Goal: Transaction & Acquisition: Book appointment/travel/reservation

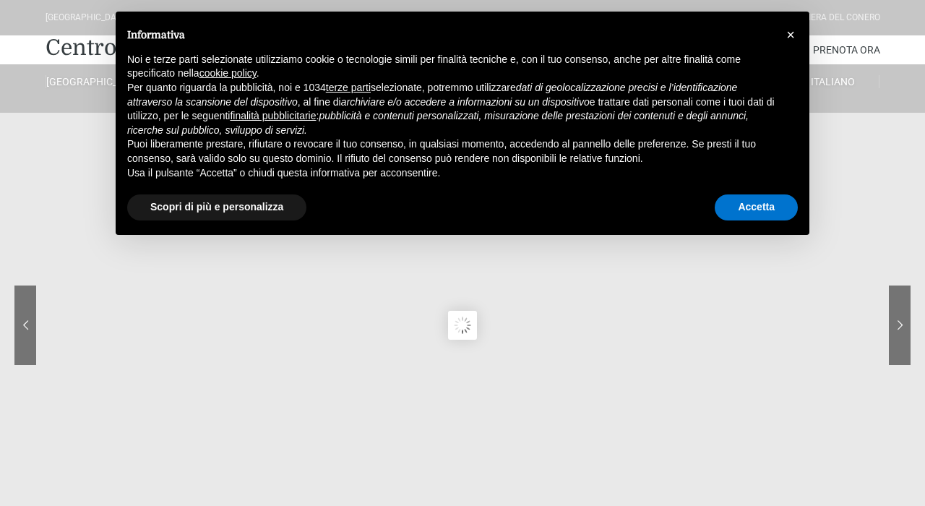
click at [792, 34] on span "×" at bounding box center [791, 35] width 9 height 16
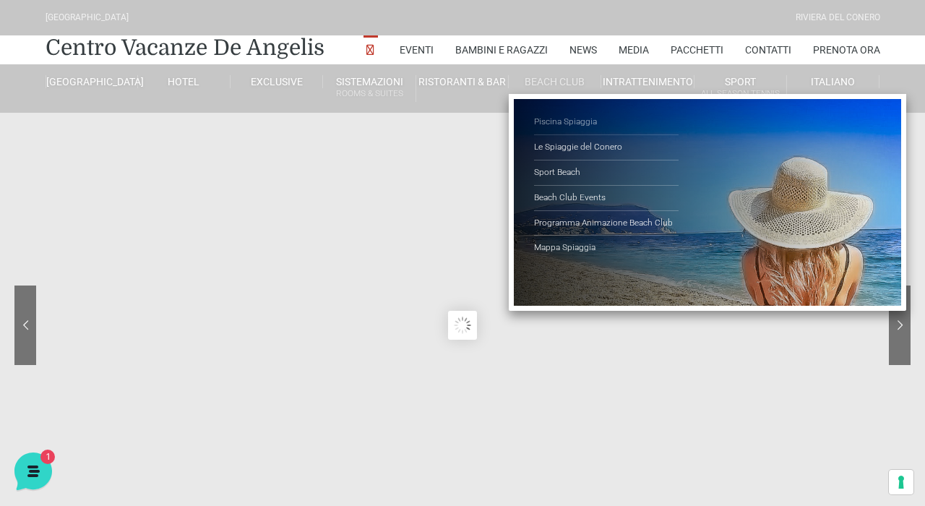
click at [552, 120] on link "Piscina Spiaggia" at bounding box center [606, 122] width 145 height 25
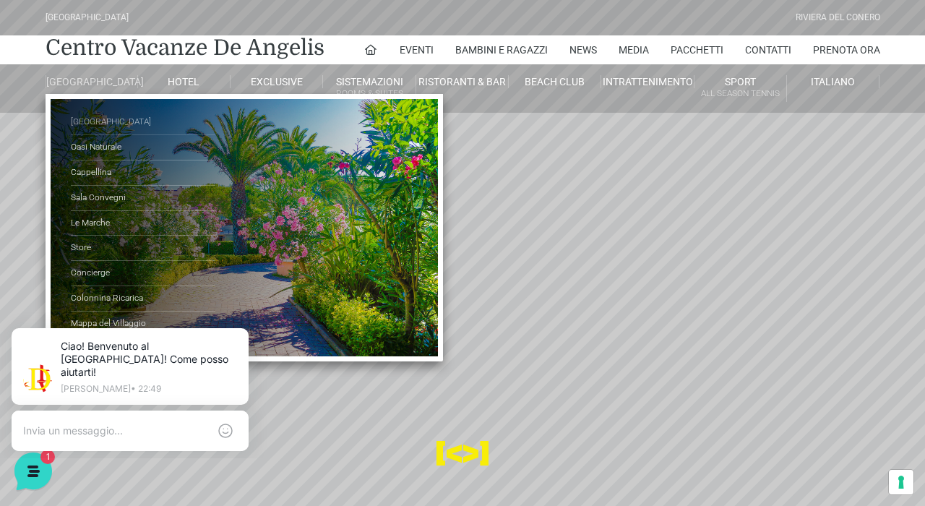
click at [97, 134] on link "[GEOGRAPHIC_DATA]" at bounding box center [143, 122] width 145 height 25
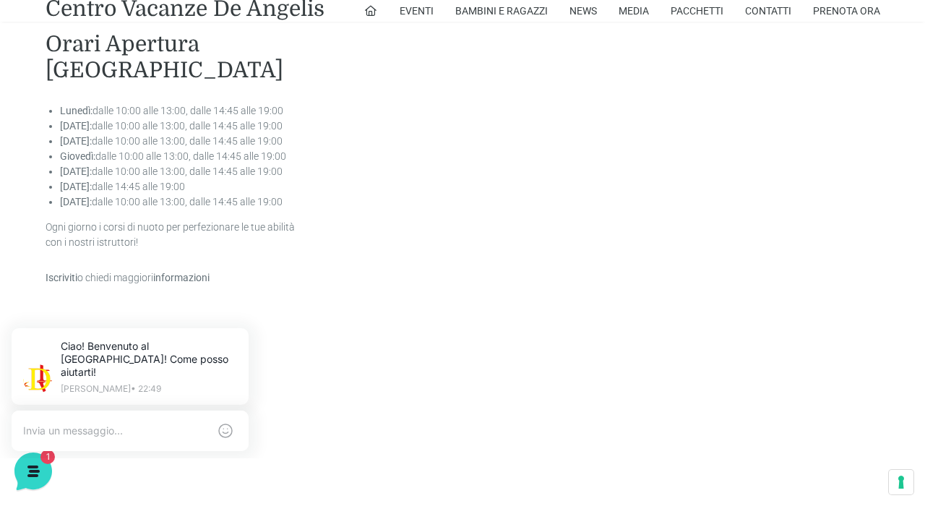
scroll to position [2777, 0]
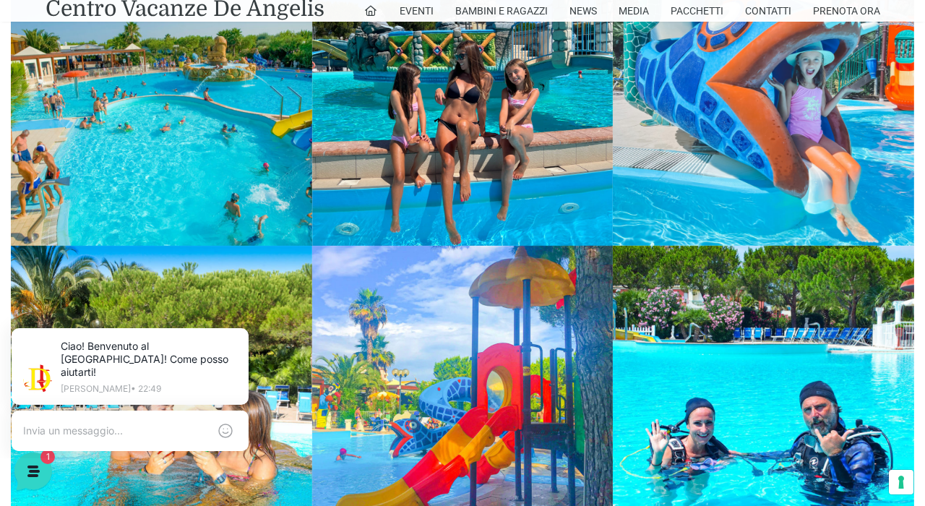
scroll to position [1793, 0]
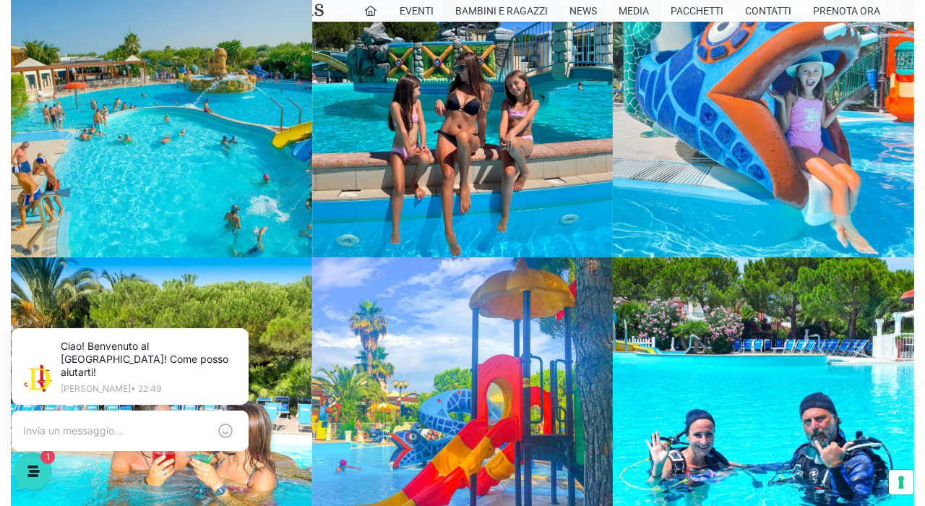
click at [221, 132] on link at bounding box center [161, 106] width 301 height 301
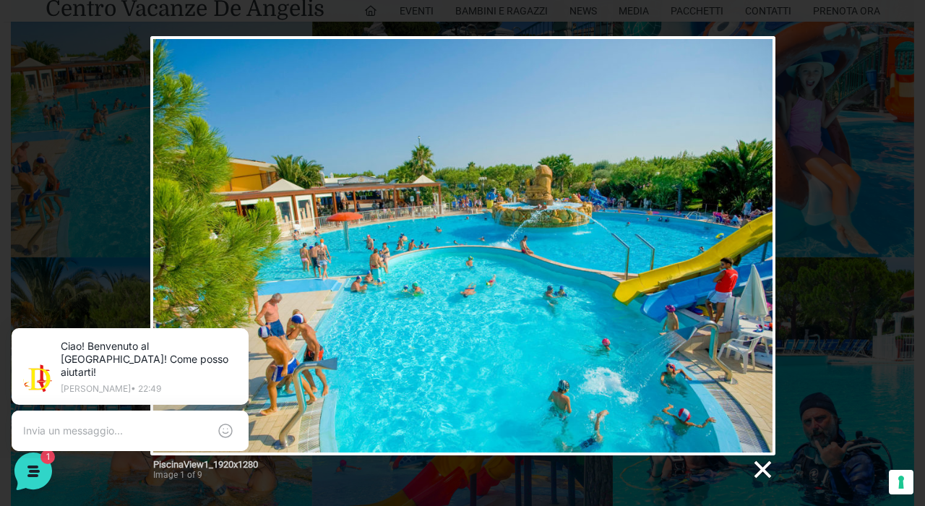
click at [766, 472] on link at bounding box center [762, 470] width 22 height 22
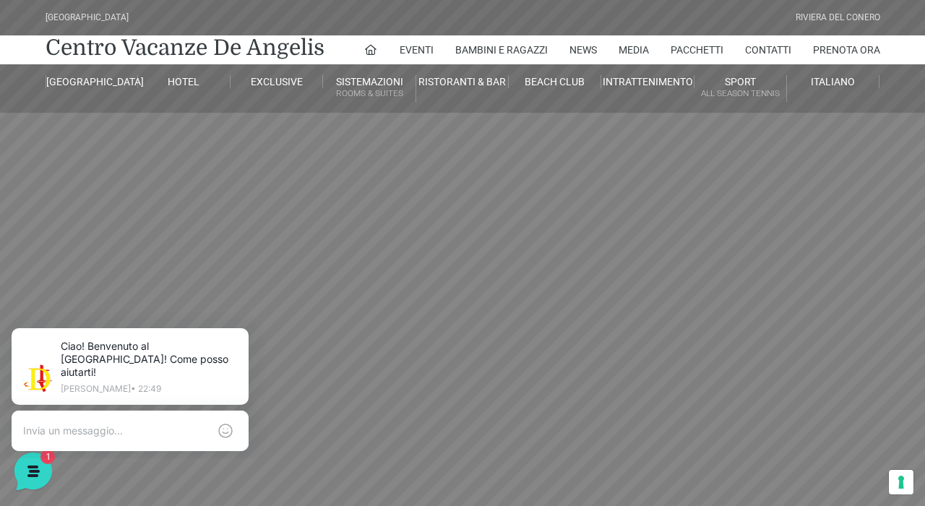
scroll to position [0, 0]
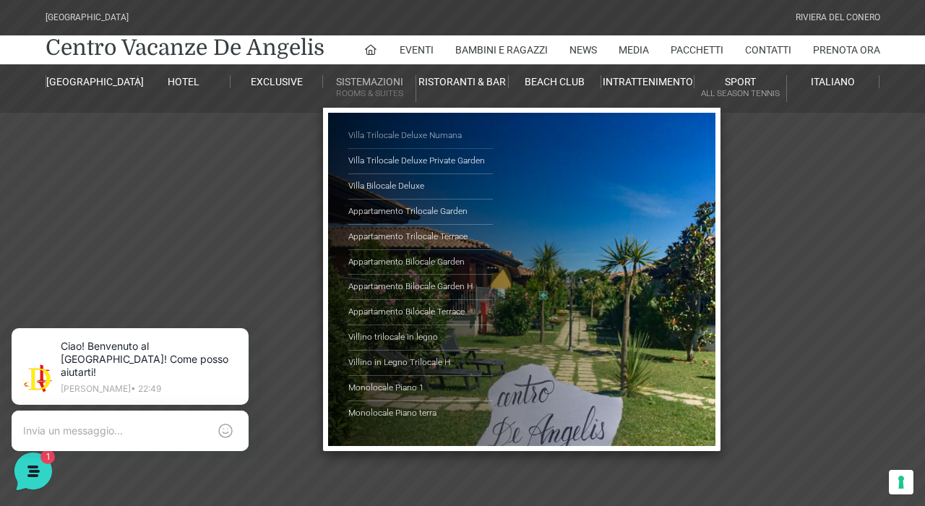
click at [393, 134] on link "Villa Trilocale Deluxe Numana" at bounding box center [420, 136] width 145 height 25
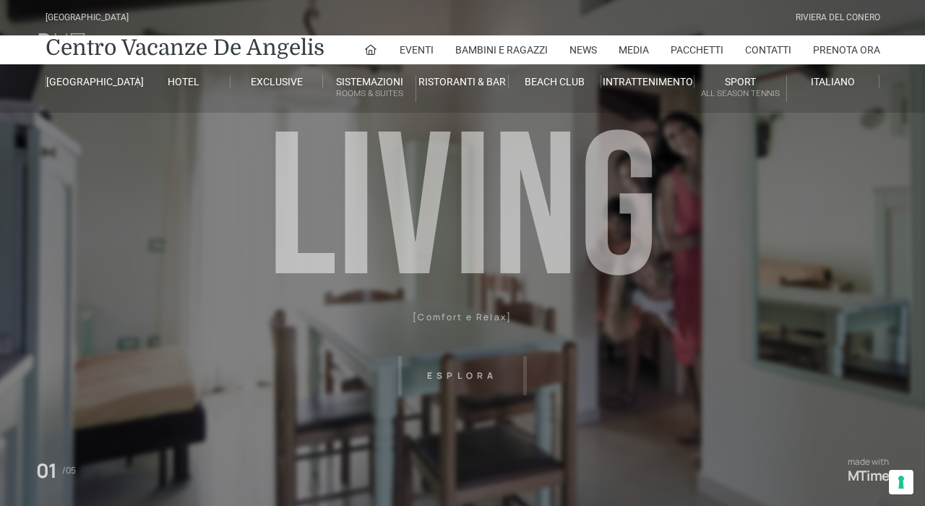
click at [457, 376] on header "[GEOGRAPHIC_DATA] [GEOGRAPHIC_DATA] Centro Vacanze [GEOGRAPHIC_DATA] Eventi Mis…" at bounding box center [462, 325] width 925 height 651
click at [472, 374] on header "Villaggio Hotel Resort Riviera Del Conero Centro Vacanze De Angelis Eventi Miss…" at bounding box center [462, 325] width 925 height 651
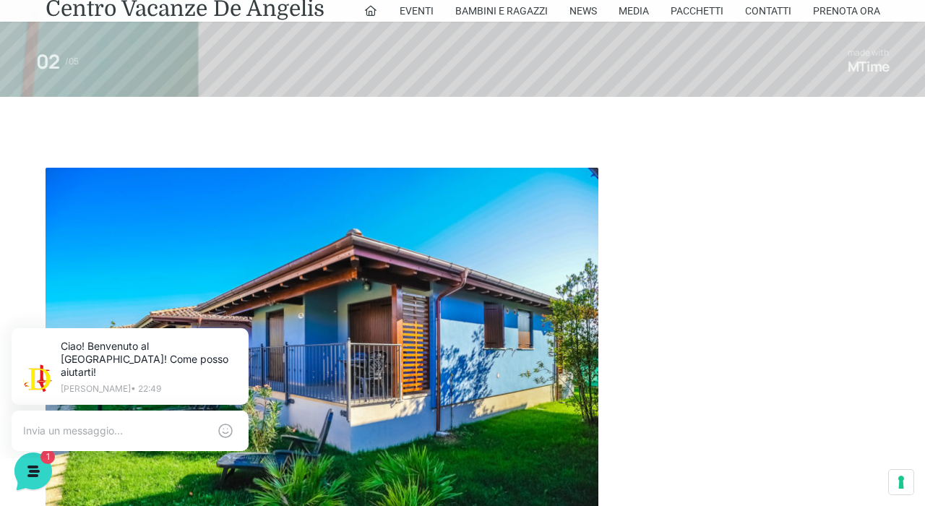
scroll to position [750, 0]
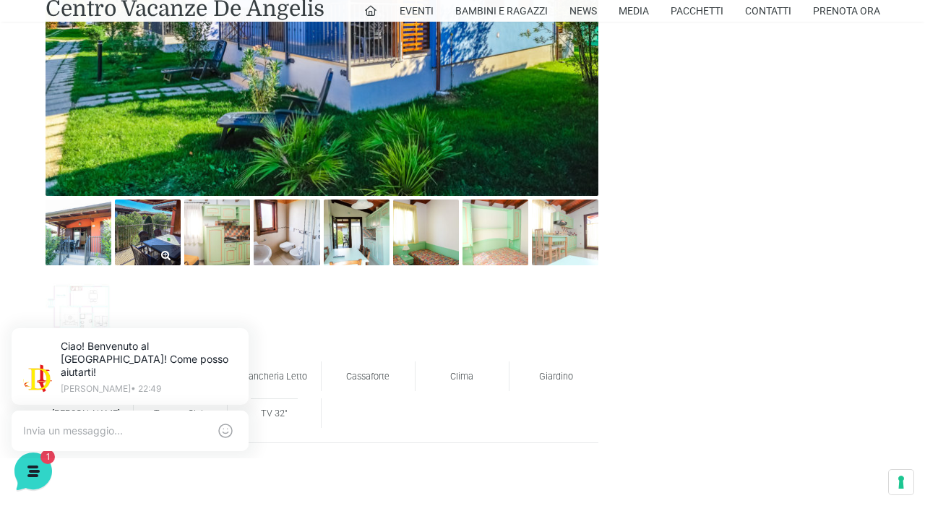
click at [163, 234] on img at bounding box center [148, 233] width 66 height 66
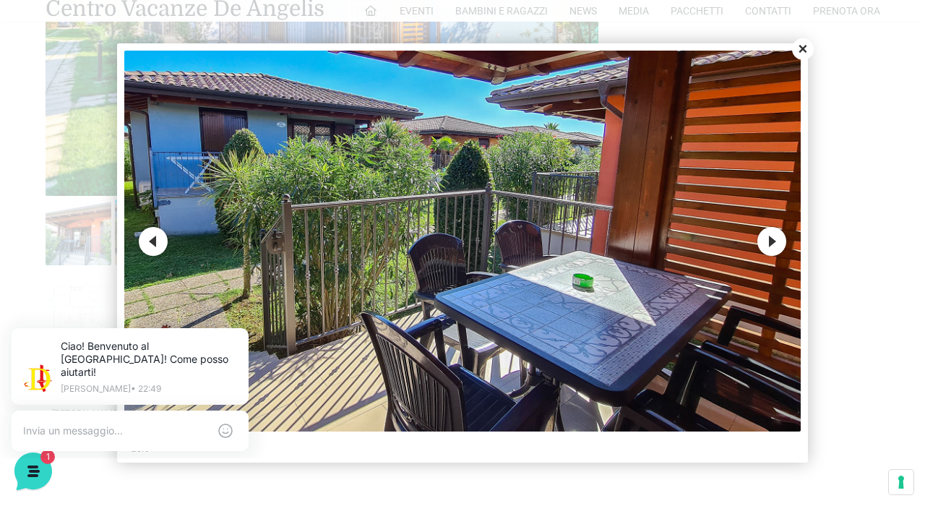
click at [775, 247] on button "Next" at bounding box center [772, 241] width 29 height 29
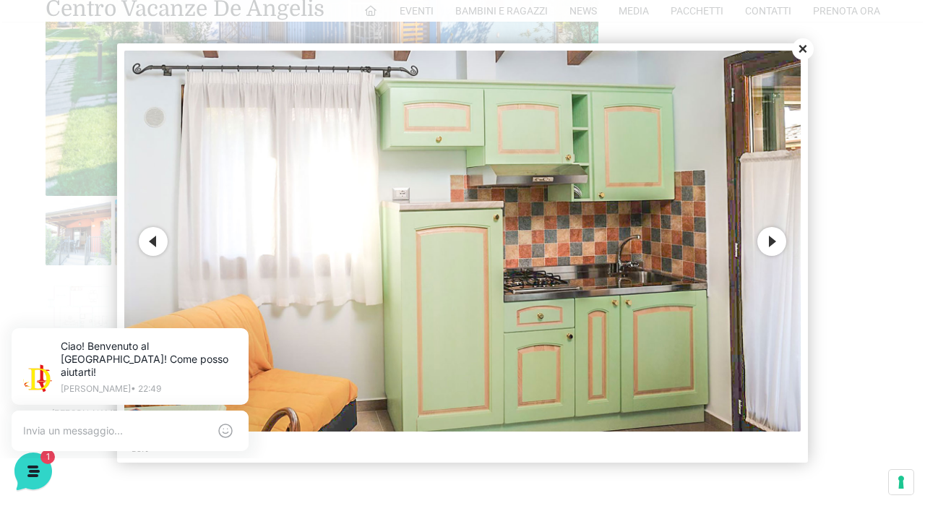
click at [775, 247] on button "Next" at bounding box center [772, 241] width 29 height 29
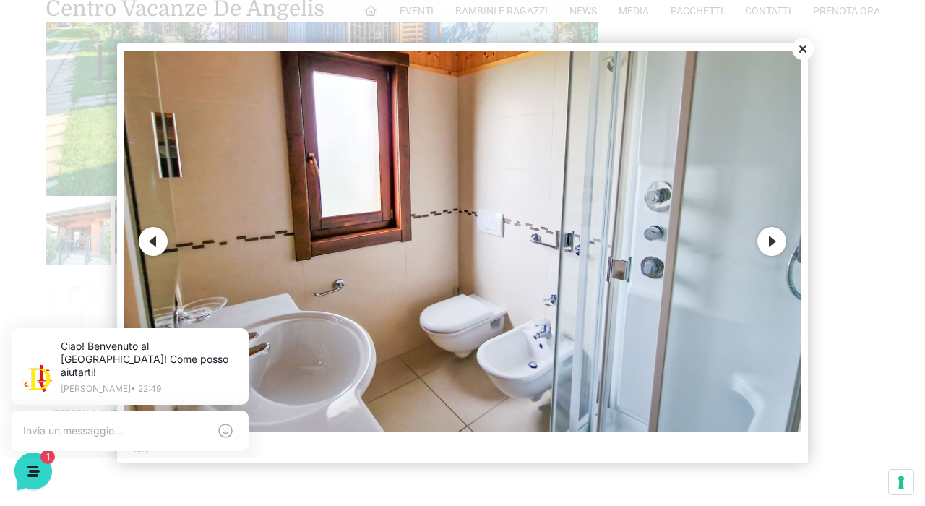
click at [775, 247] on button "Next" at bounding box center [772, 241] width 29 height 29
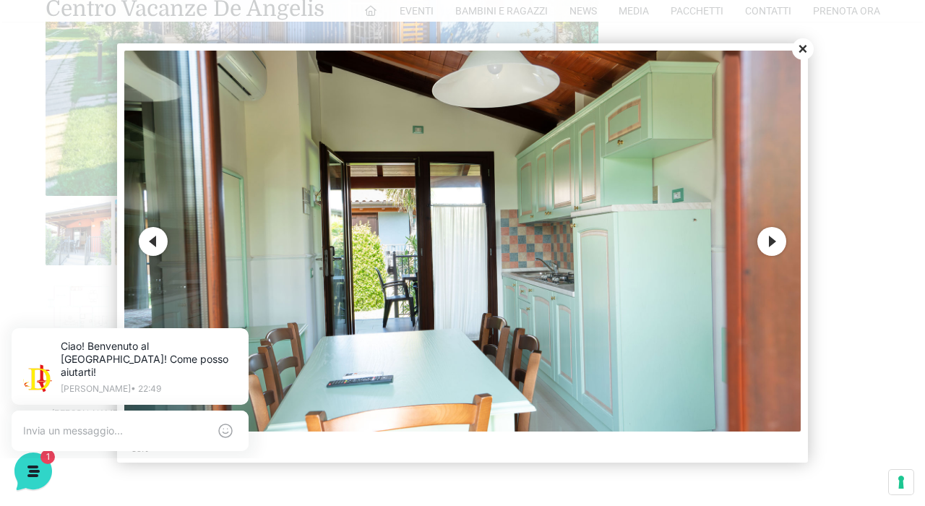
click at [775, 247] on button "Next" at bounding box center [772, 241] width 29 height 29
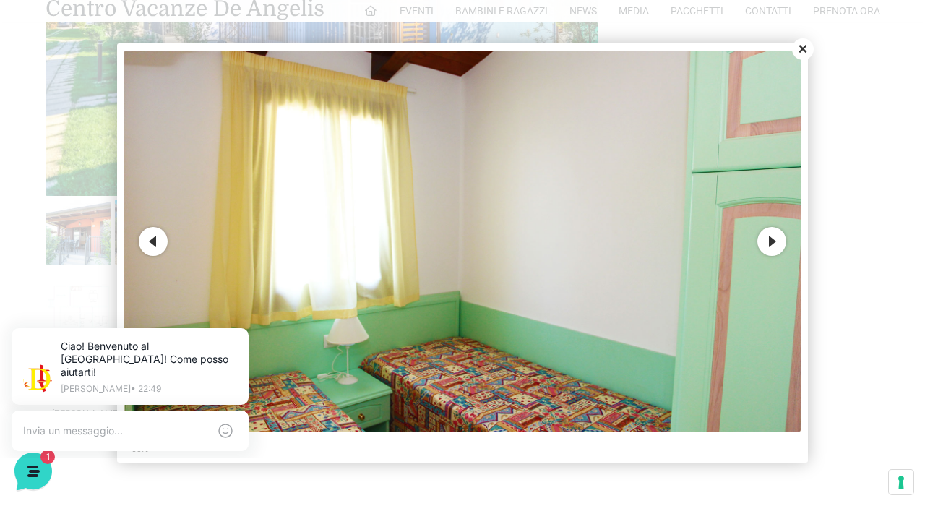
click at [775, 247] on button "Next" at bounding box center [772, 241] width 29 height 29
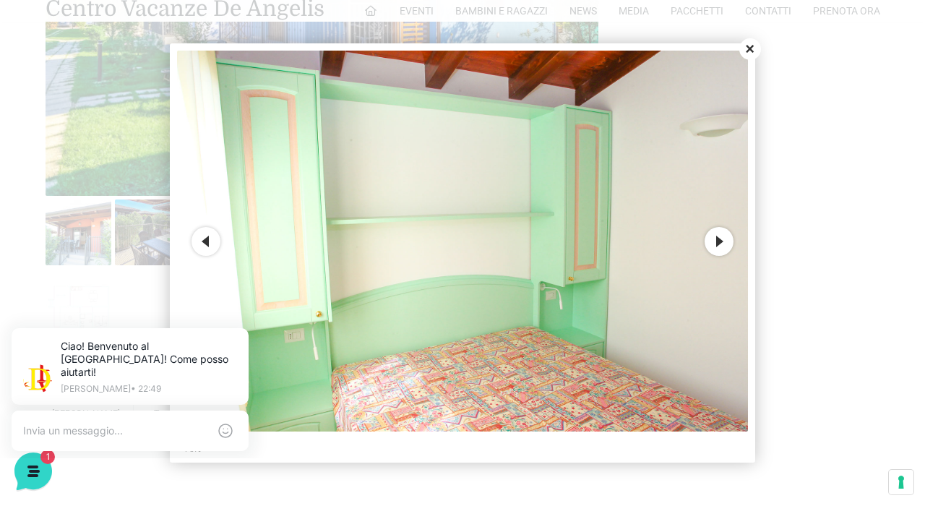
click at [722, 236] on button "Next" at bounding box center [719, 241] width 29 height 29
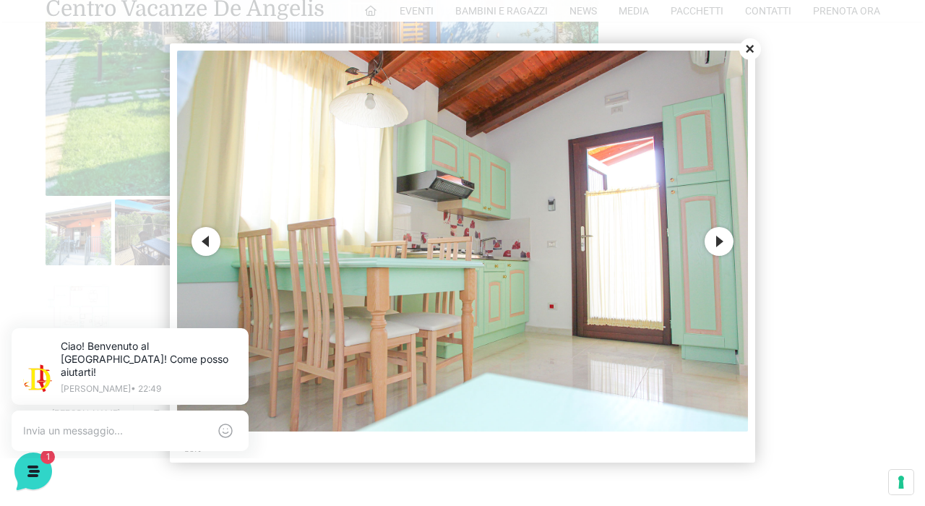
click at [722, 236] on button "Next" at bounding box center [719, 241] width 29 height 29
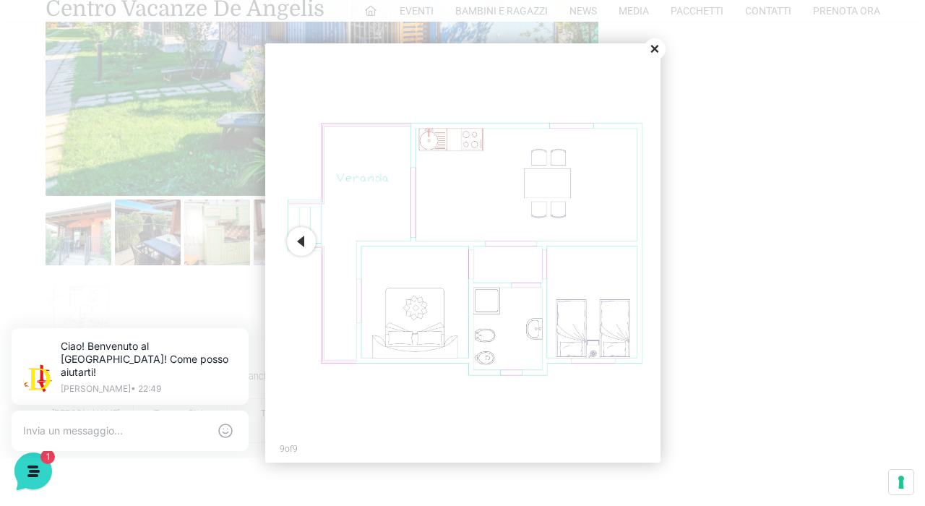
click at [656, 47] on button "Close" at bounding box center [655, 49] width 22 height 22
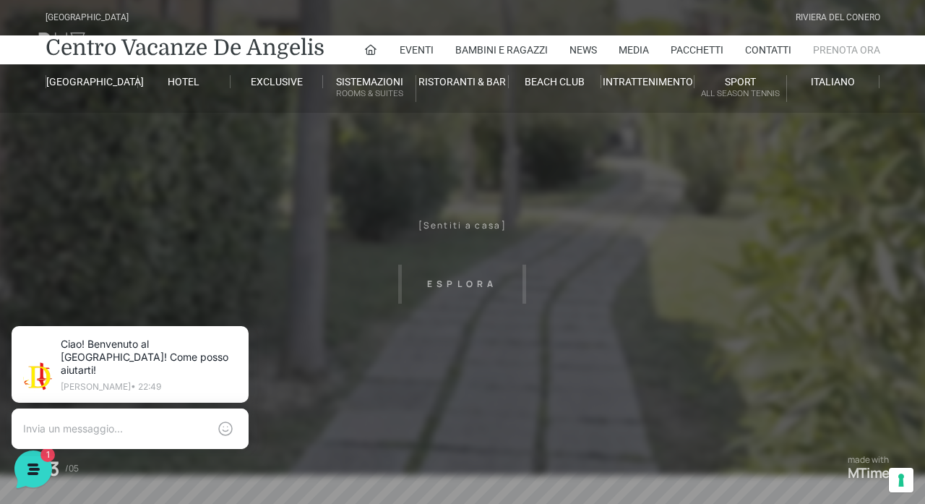
click at [861, 51] on link "Prenota Ora" at bounding box center [846, 49] width 67 height 29
